Goal: Information Seeking & Learning: Find contact information

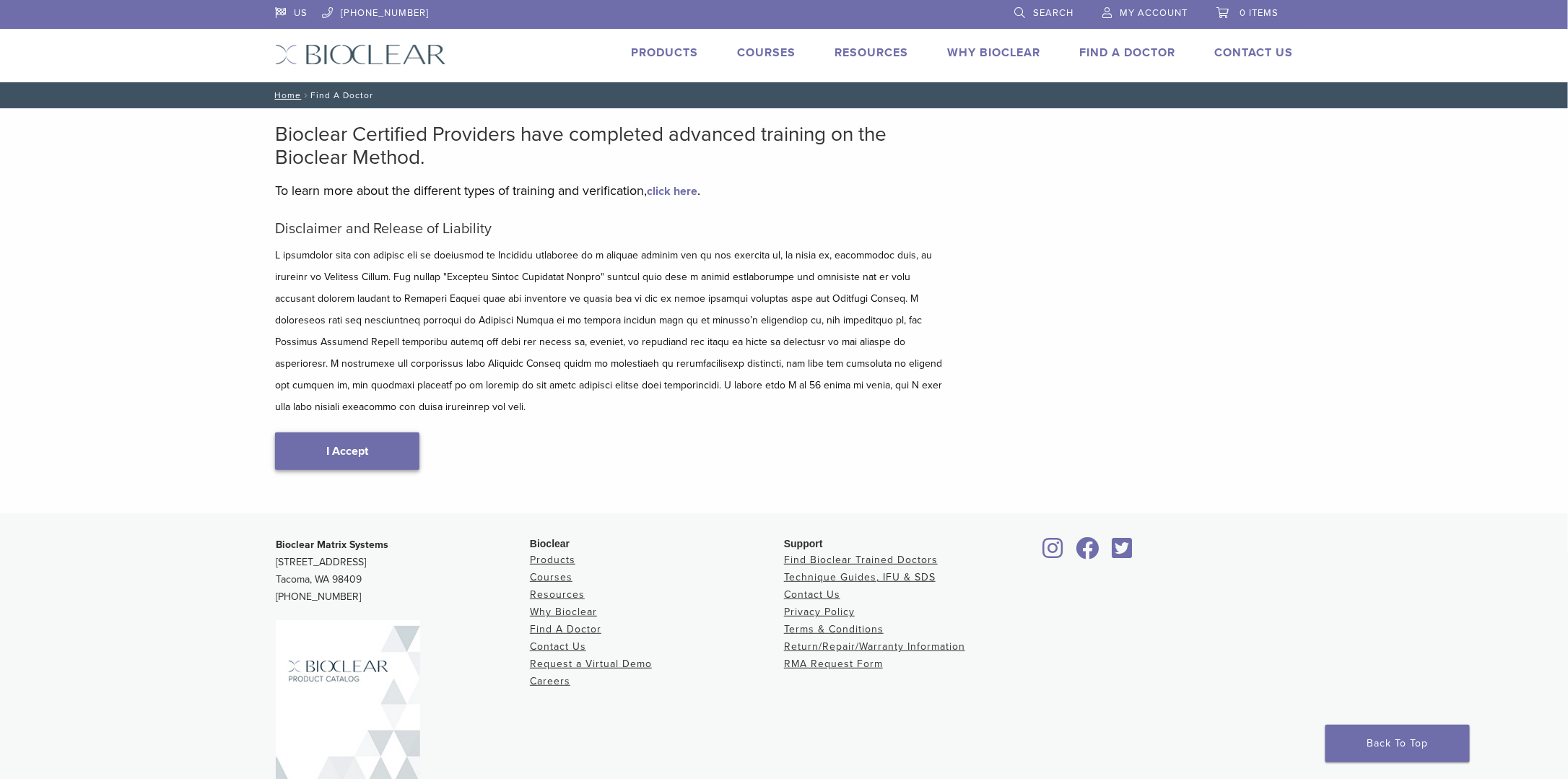
click at [328, 433] on link "I Accept" at bounding box center [347, 451] width 144 height 38
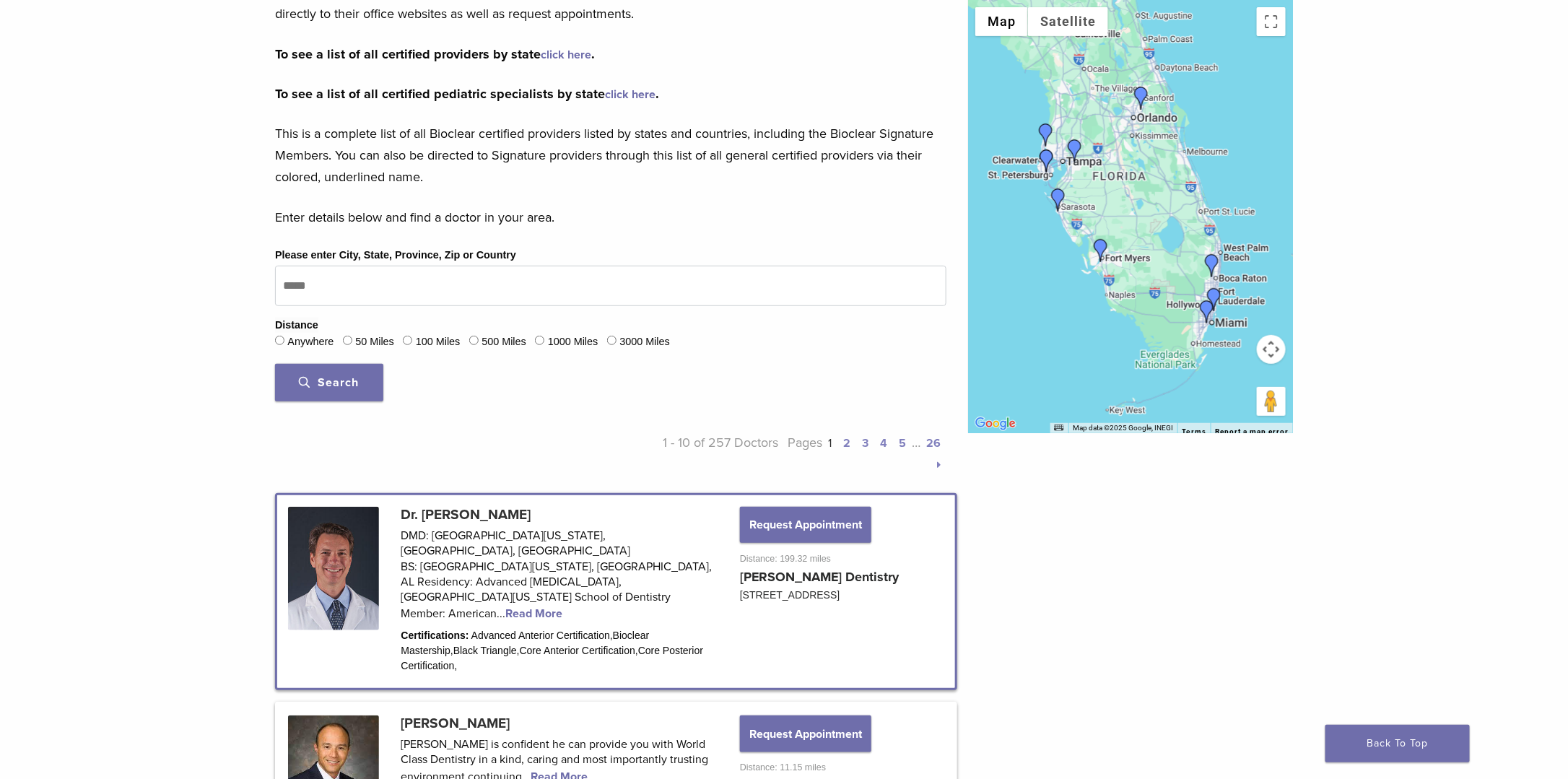
scroll to position [139, 0]
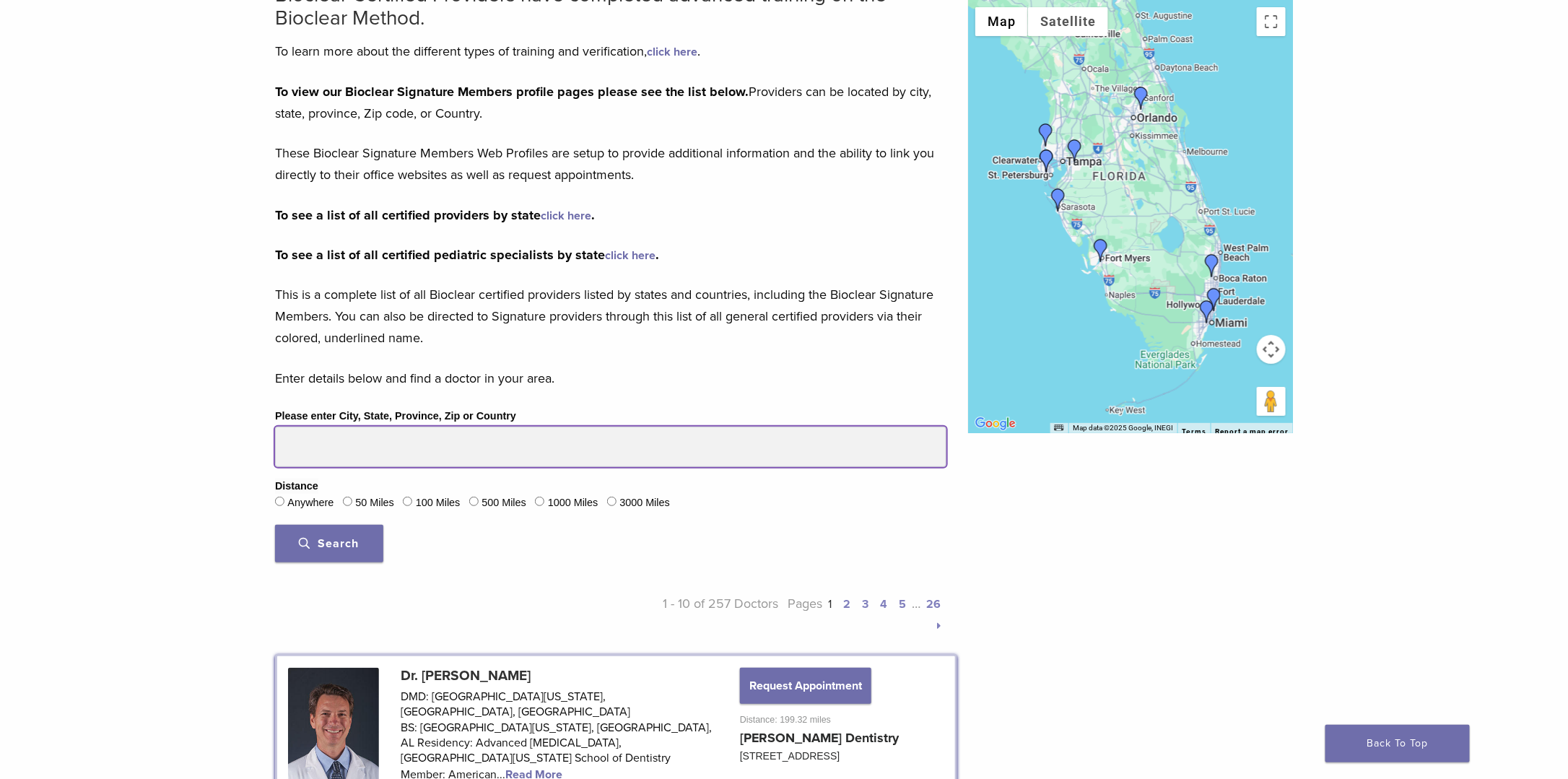
click at [340, 449] on input "Please enter City, State, Province, Zip or Country" at bounding box center [611, 447] width 672 height 41
type input "*****"
click at [275, 524] on button "Search" at bounding box center [329, 543] width 108 height 38
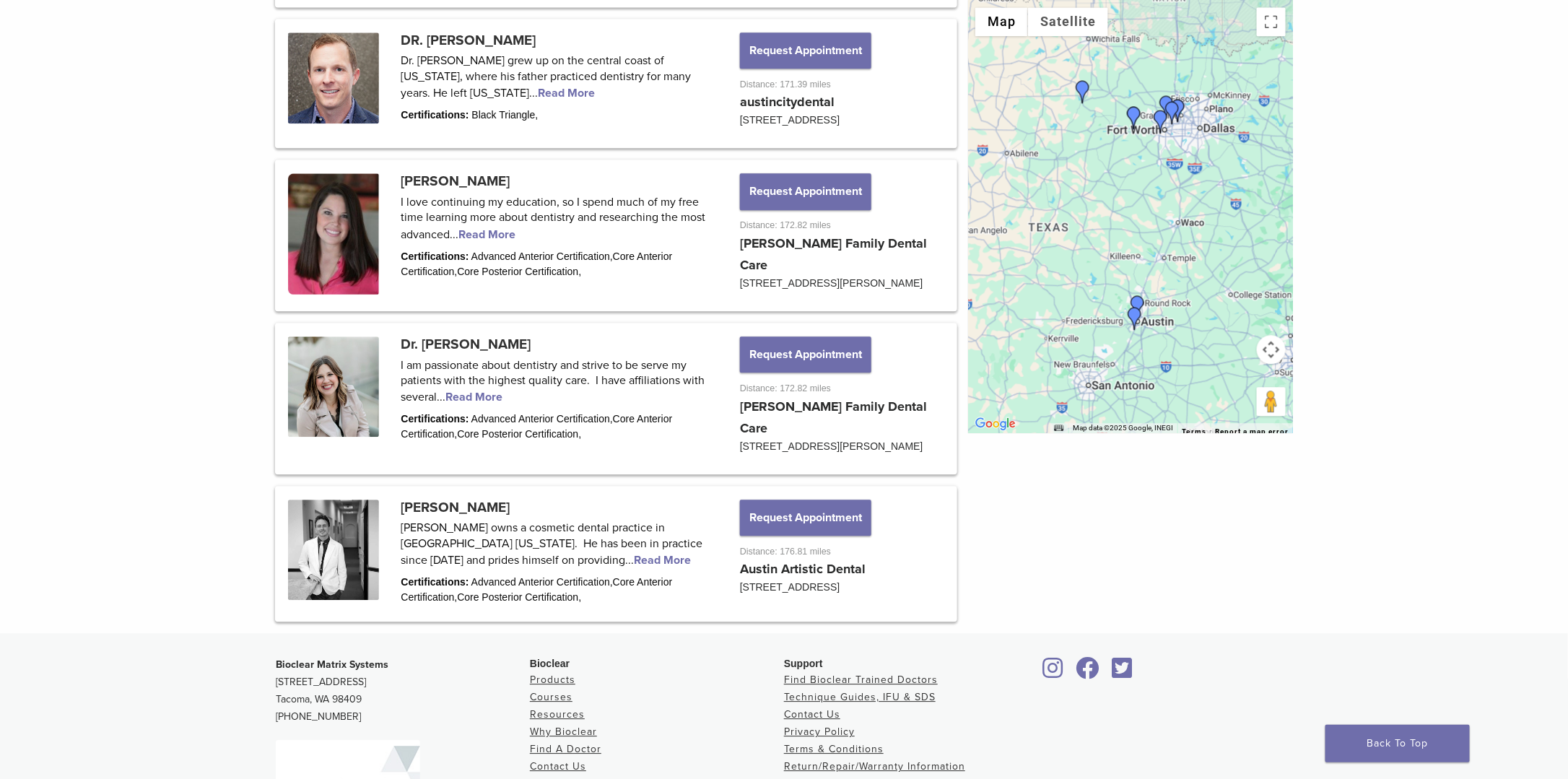
scroll to position [1727, 0]
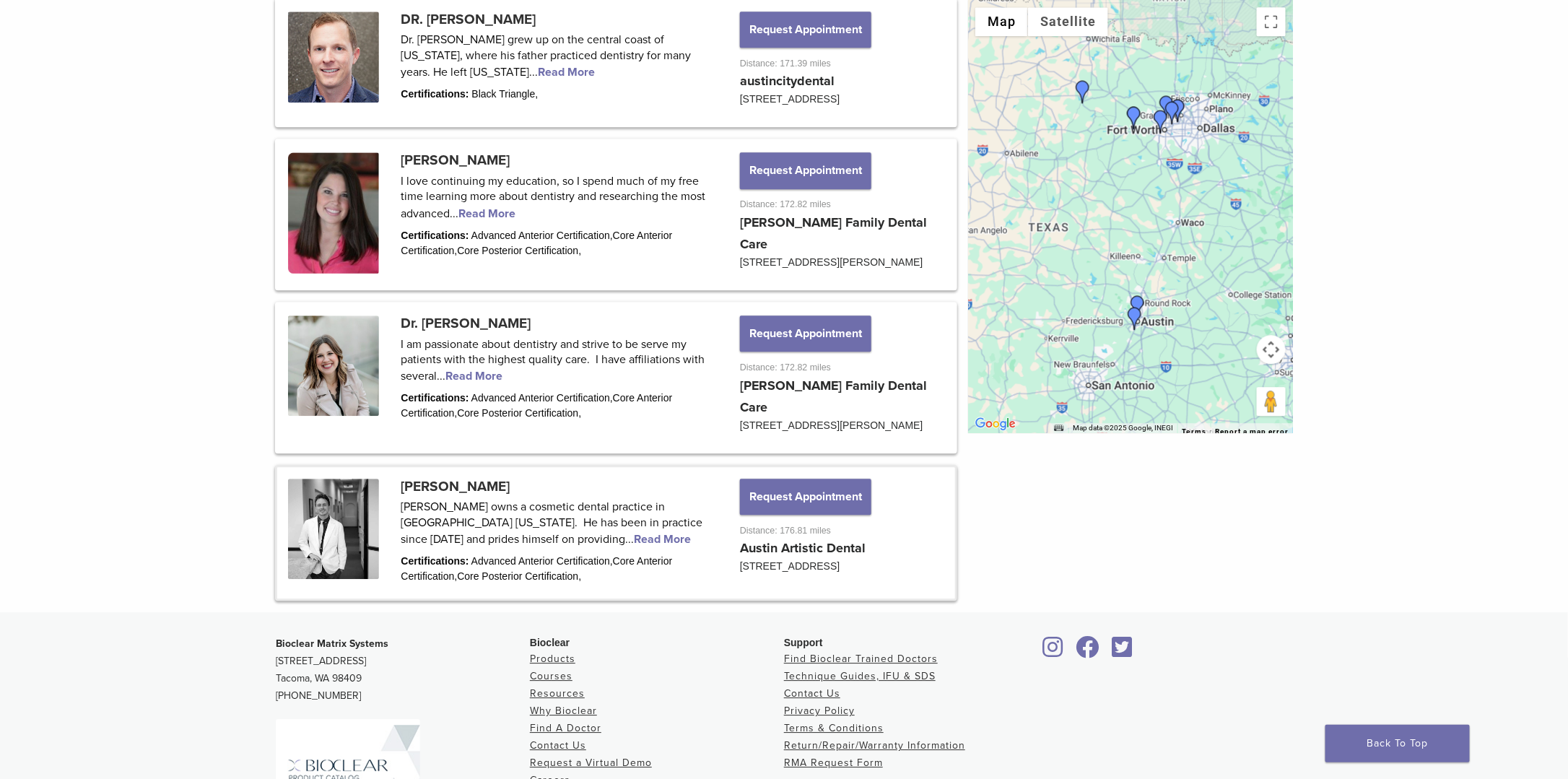
click at [483, 551] on link at bounding box center [616, 533] width 678 height 132
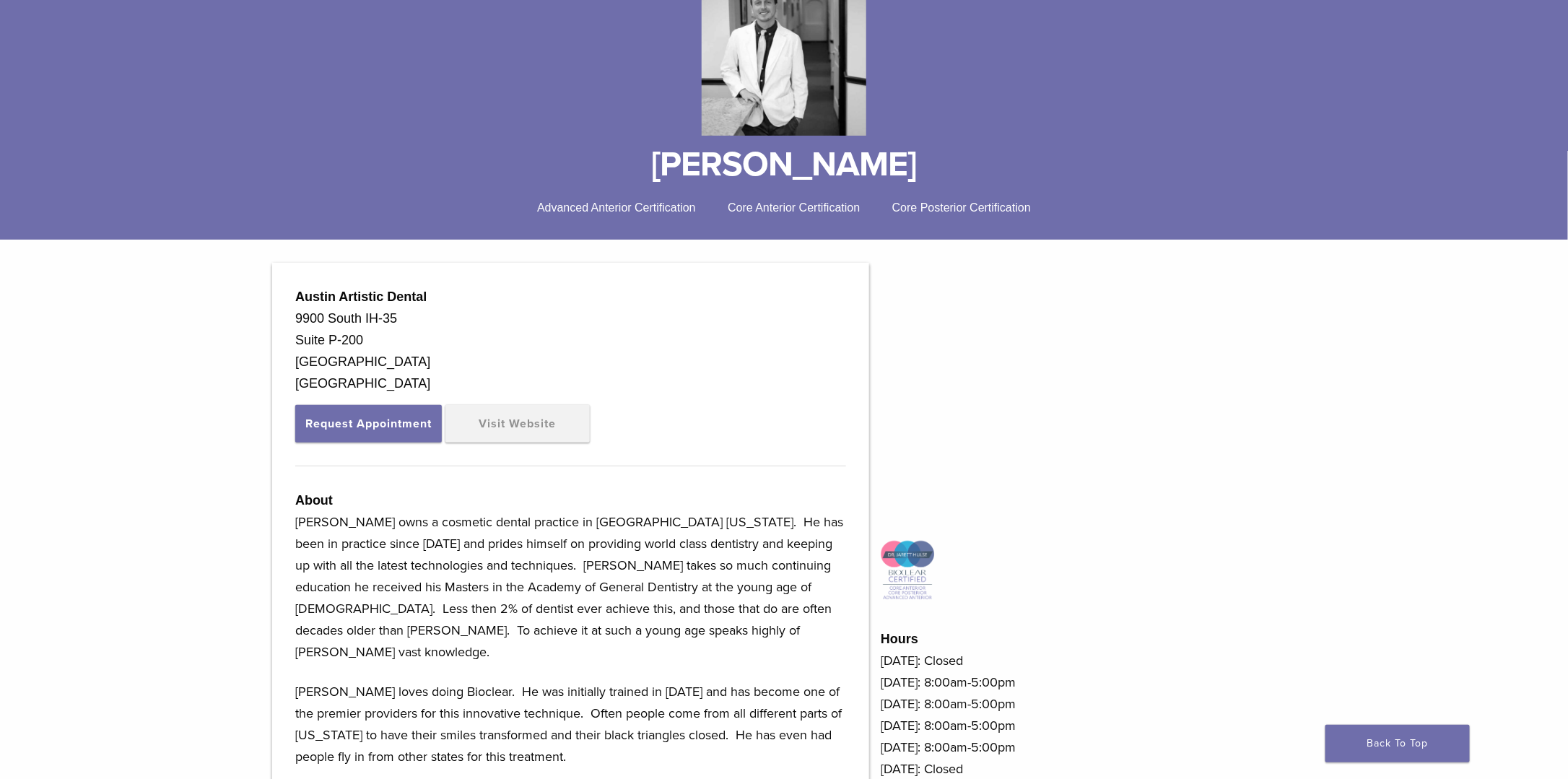
scroll to position [144, 0]
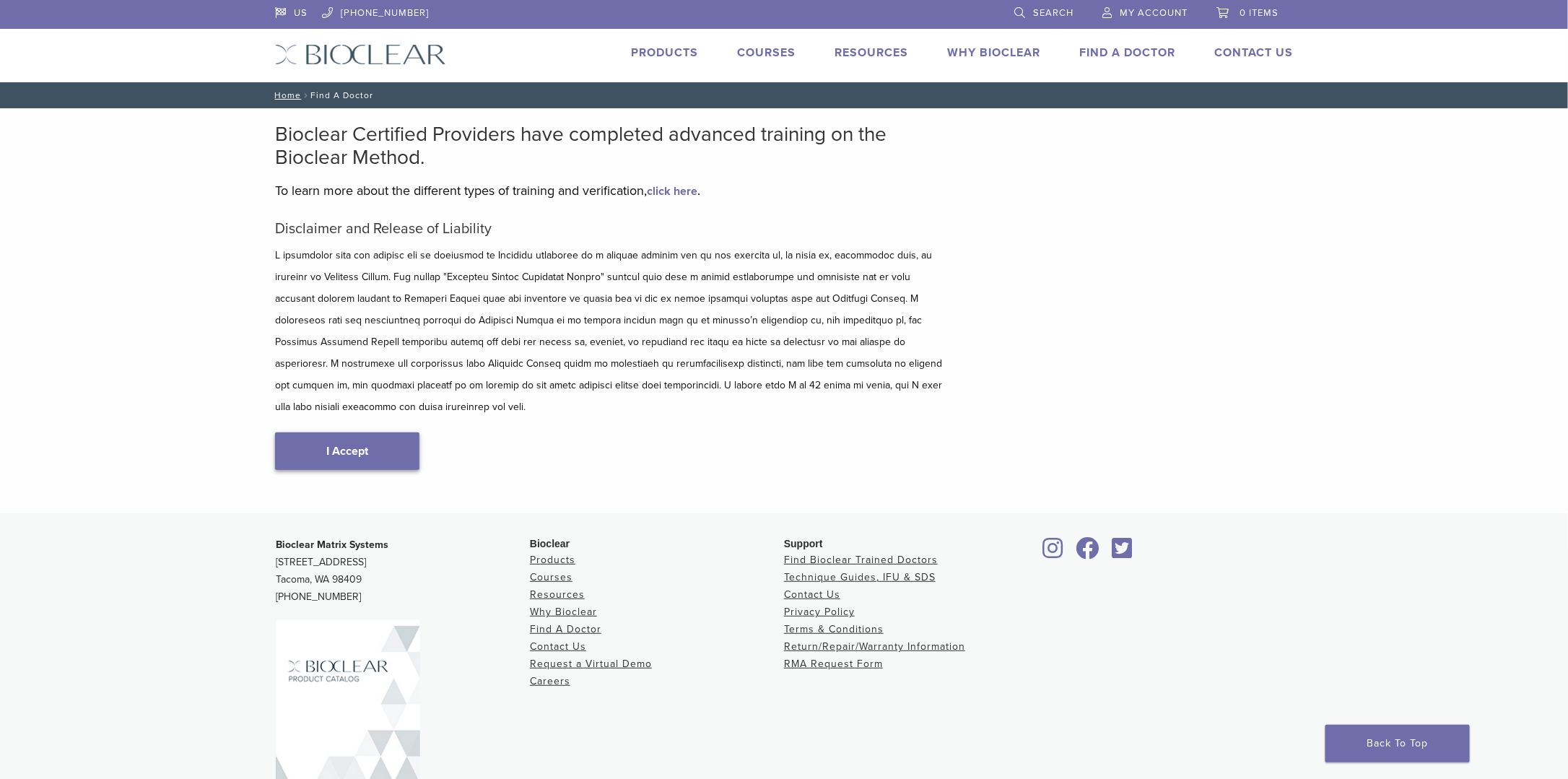
click at [393, 433] on link "I Accept" at bounding box center [347, 451] width 144 height 38
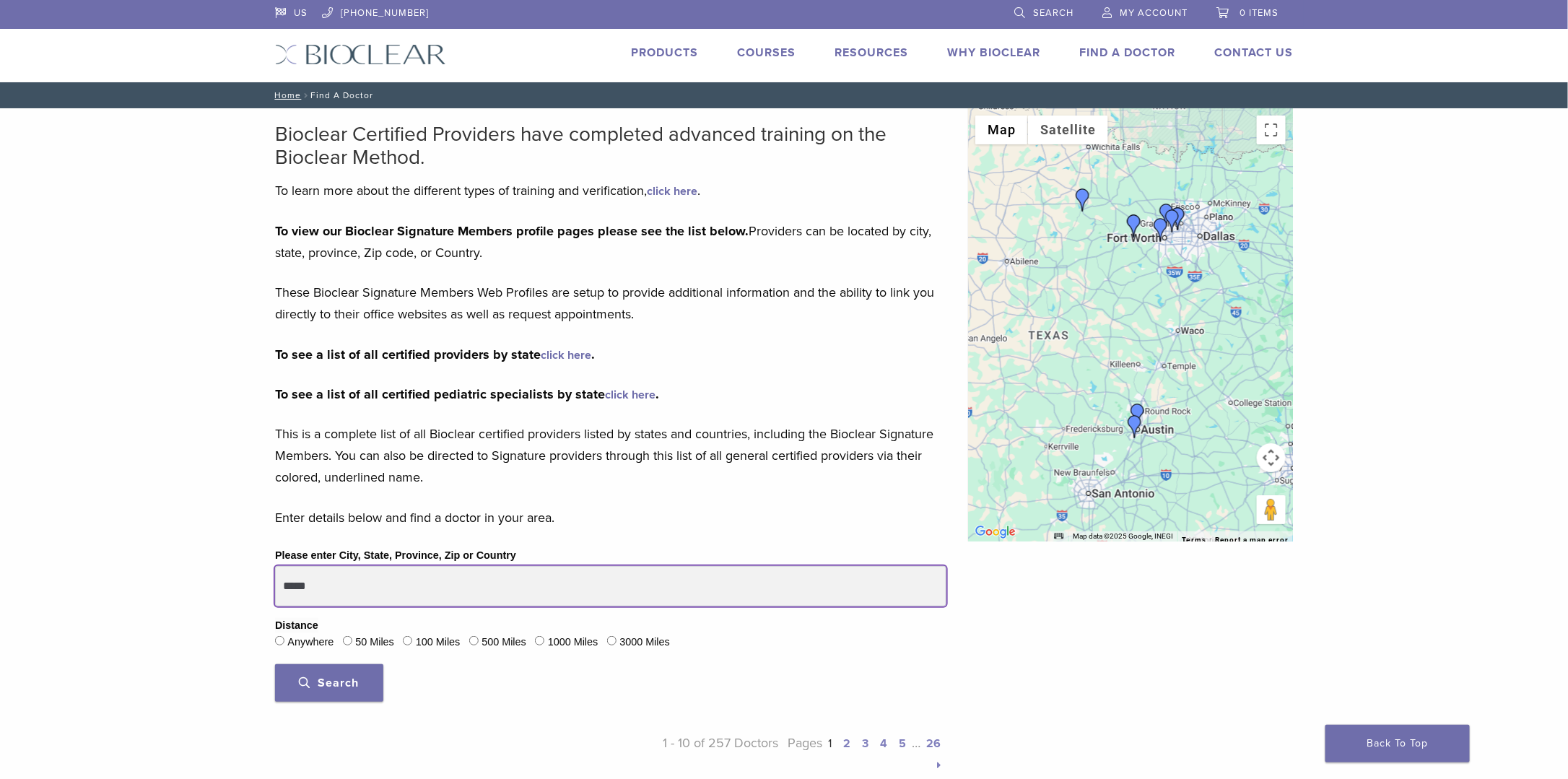
click at [327, 587] on input "*****" at bounding box center [611, 586] width 672 height 41
drag, startPoint x: 327, startPoint y: 587, endPoint x: 186, endPoint y: 578, distance: 141.3
type input "**********"
click at [275, 664] on button "Search" at bounding box center [329, 682] width 108 height 38
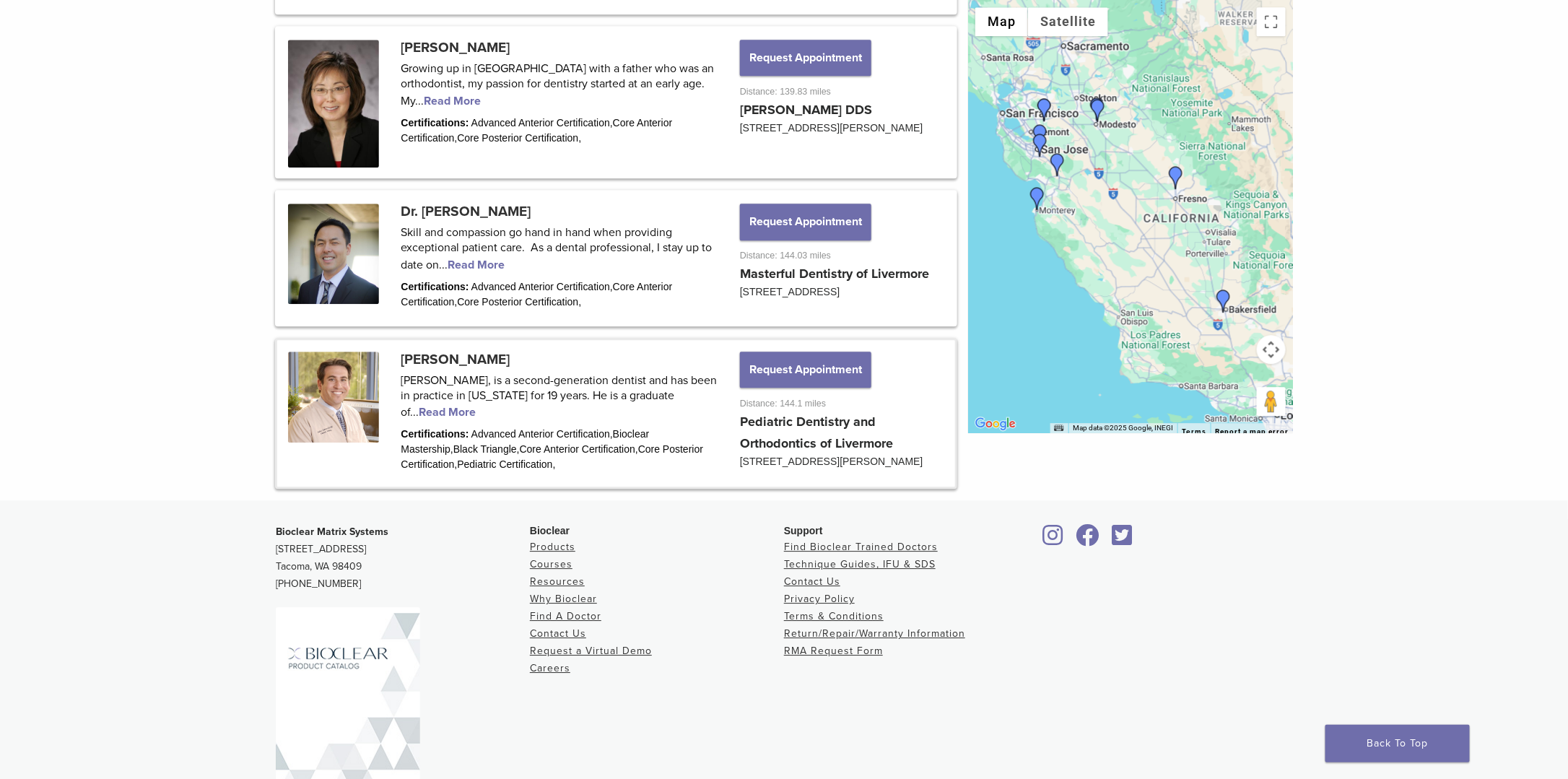
scroll to position [1876, 0]
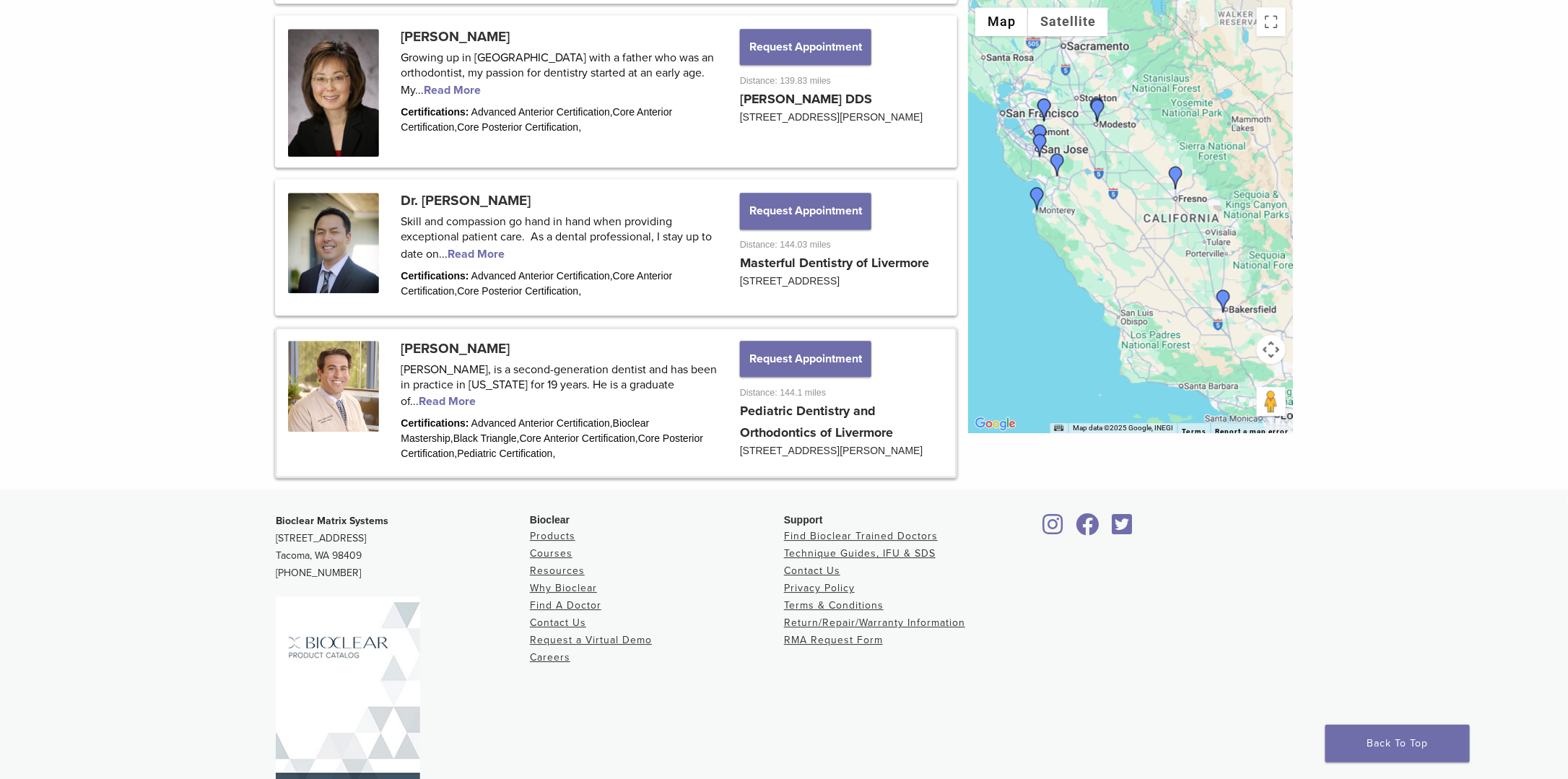
click at [452, 383] on link at bounding box center [616, 403] width 678 height 147
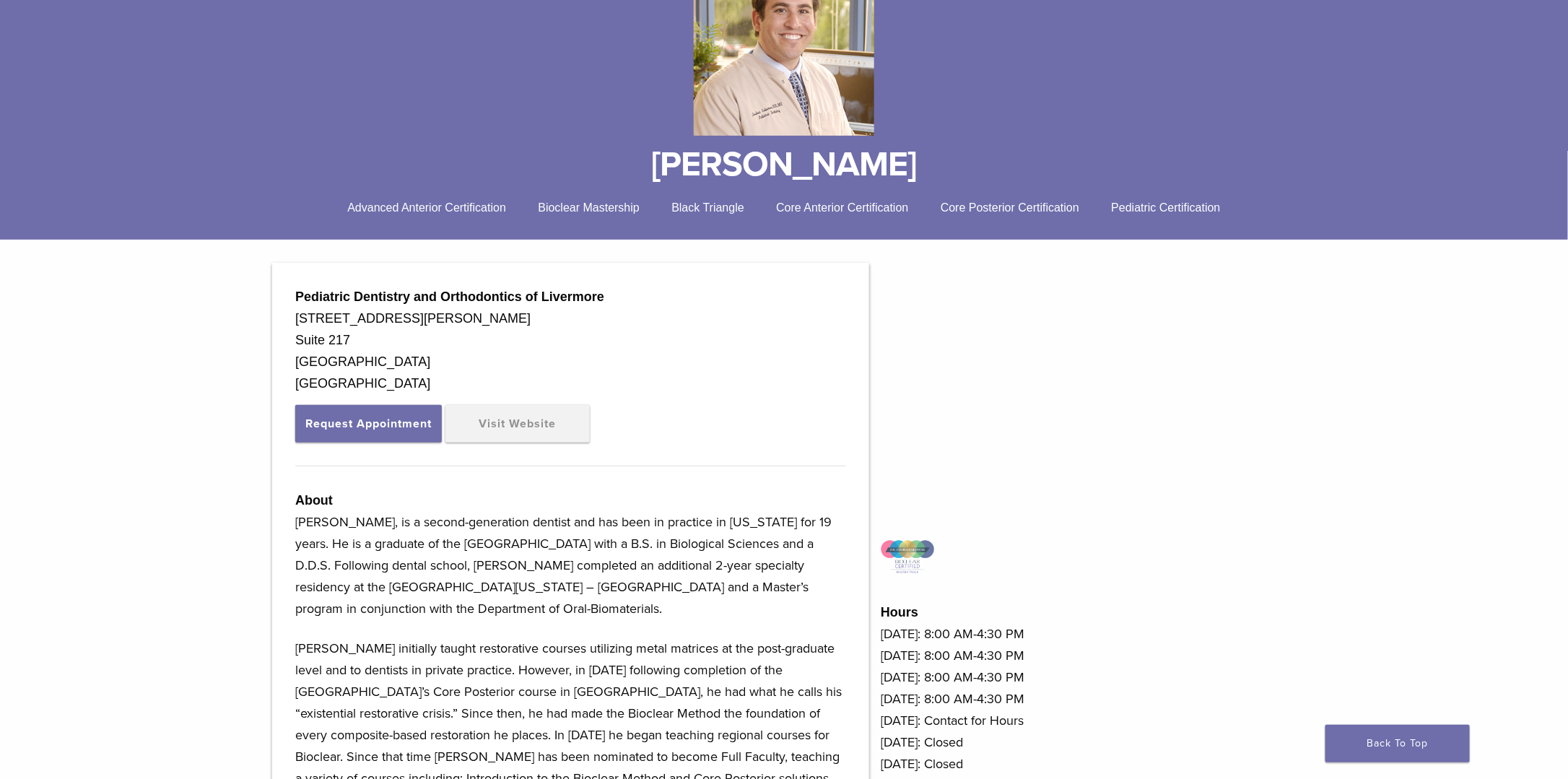
scroll to position [288, 0]
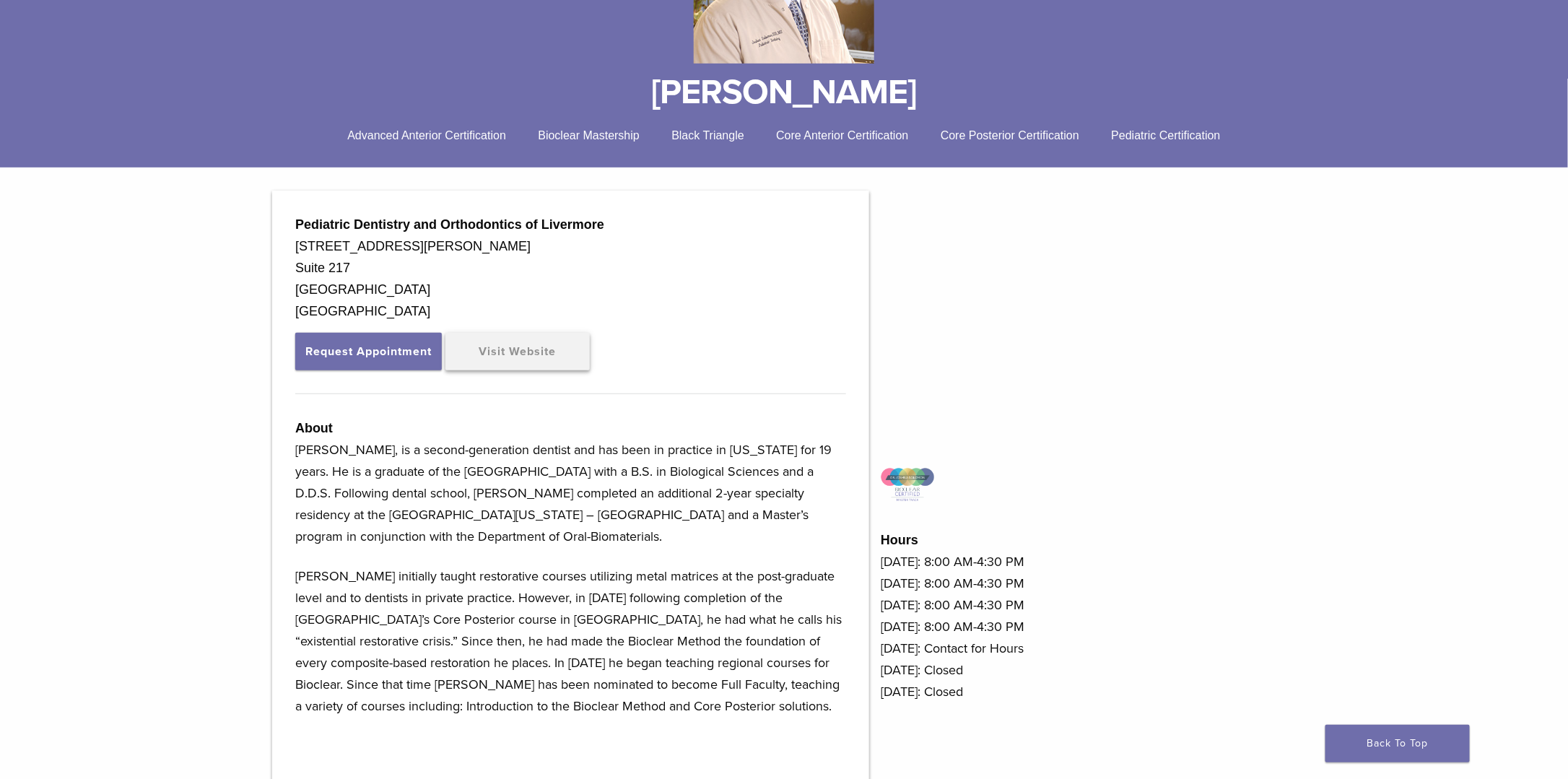
click at [521, 356] on link "Visit Website" at bounding box center [517, 351] width 144 height 38
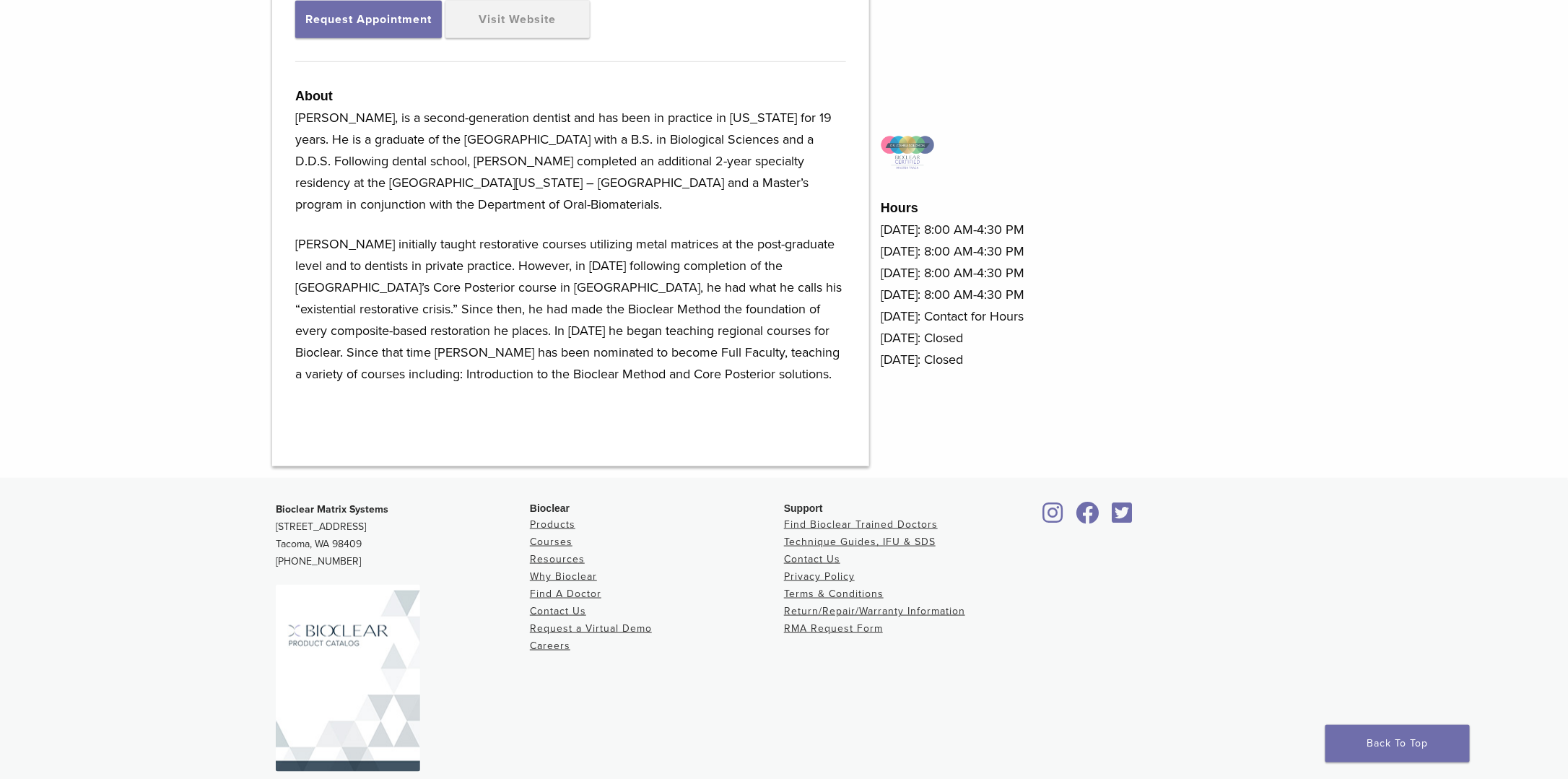
scroll to position [361, 0]
